Goal: Transaction & Acquisition: Download file/media

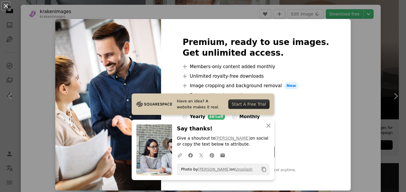
scroll to position [558, 0]
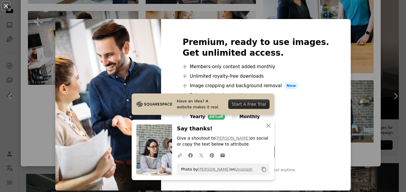
click at [52, 115] on div "An X shape Have an idea? A website makes it real. Start A Free Trial An X shape…" at bounding box center [203, 96] width 406 height 192
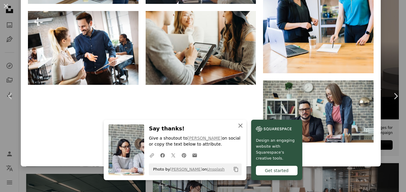
click at [238, 127] on icon "An X shape" at bounding box center [240, 125] width 7 height 7
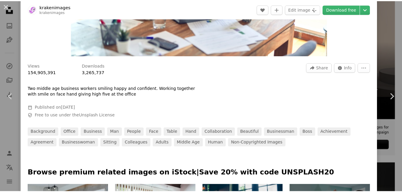
scroll to position [142, 0]
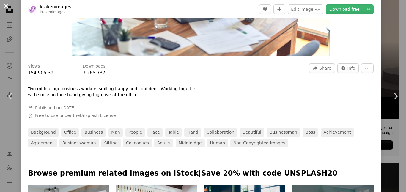
click at [2, 7] on button "An X shape" at bounding box center [5, 5] width 7 height 7
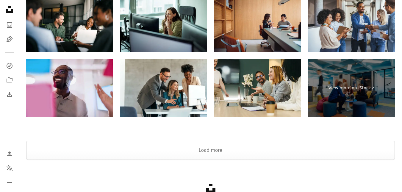
scroll to position [981, 0]
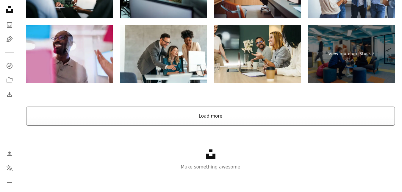
click at [219, 117] on button "Load more" at bounding box center [210, 115] width 368 height 19
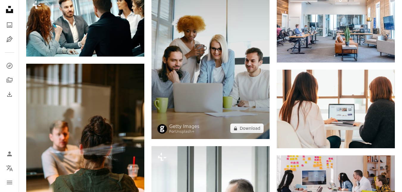
scroll to position [1623, 0]
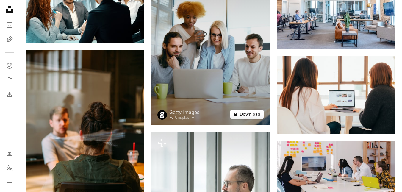
click at [251, 112] on button "A lock Download" at bounding box center [246, 114] width 33 height 10
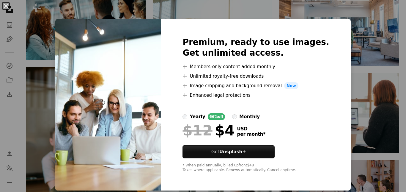
click at [346, 21] on div "An X shape Premium, ready to use images. Get unlimited access. A plus sign Memb…" at bounding box center [203, 96] width 406 height 192
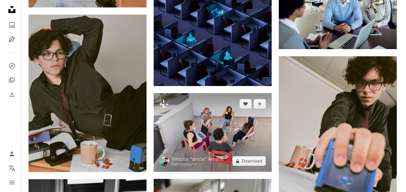
scroll to position [3585, 0]
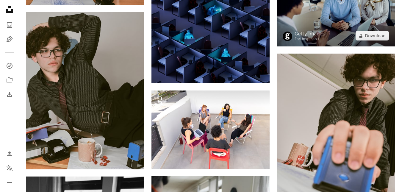
click at [328, 10] on img at bounding box center [335, 7] width 118 height 78
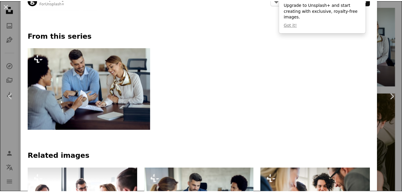
scroll to position [267, 0]
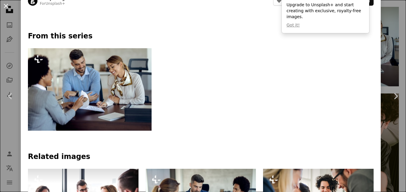
click at [6, 6] on button "An X shape" at bounding box center [5, 5] width 7 height 7
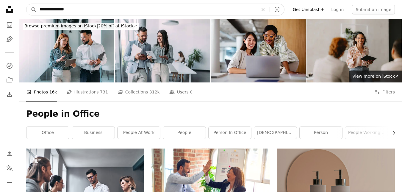
drag, startPoint x: 106, startPoint y: 10, endPoint x: 14, endPoint y: 5, distance: 92.6
type input "**********"
click button "A magnifying glass" at bounding box center [31, 9] width 10 height 11
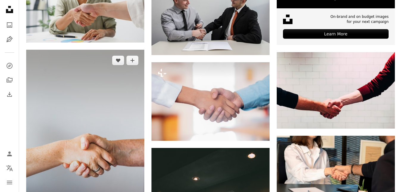
scroll to position [267, 0]
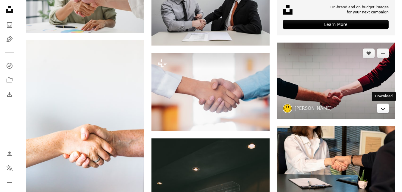
click at [384, 109] on icon "Arrow pointing down" at bounding box center [382, 107] width 5 height 7
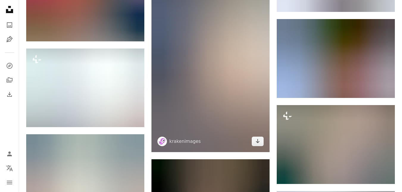
scroll to position [624, 0]
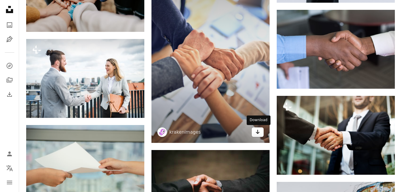
click at [256, 132] on icon "Arrow pointing down" at bounding box center [257, 131] width 5 height 7
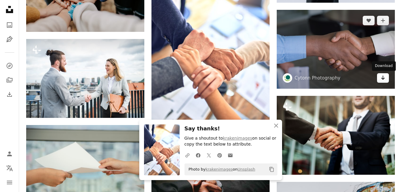
click at [381, 79] on icon "Arrow pointing down" at bounding box center [382, 77] width 5 height 7
